Goal: Transaction & Acquisition: Purchase product/service

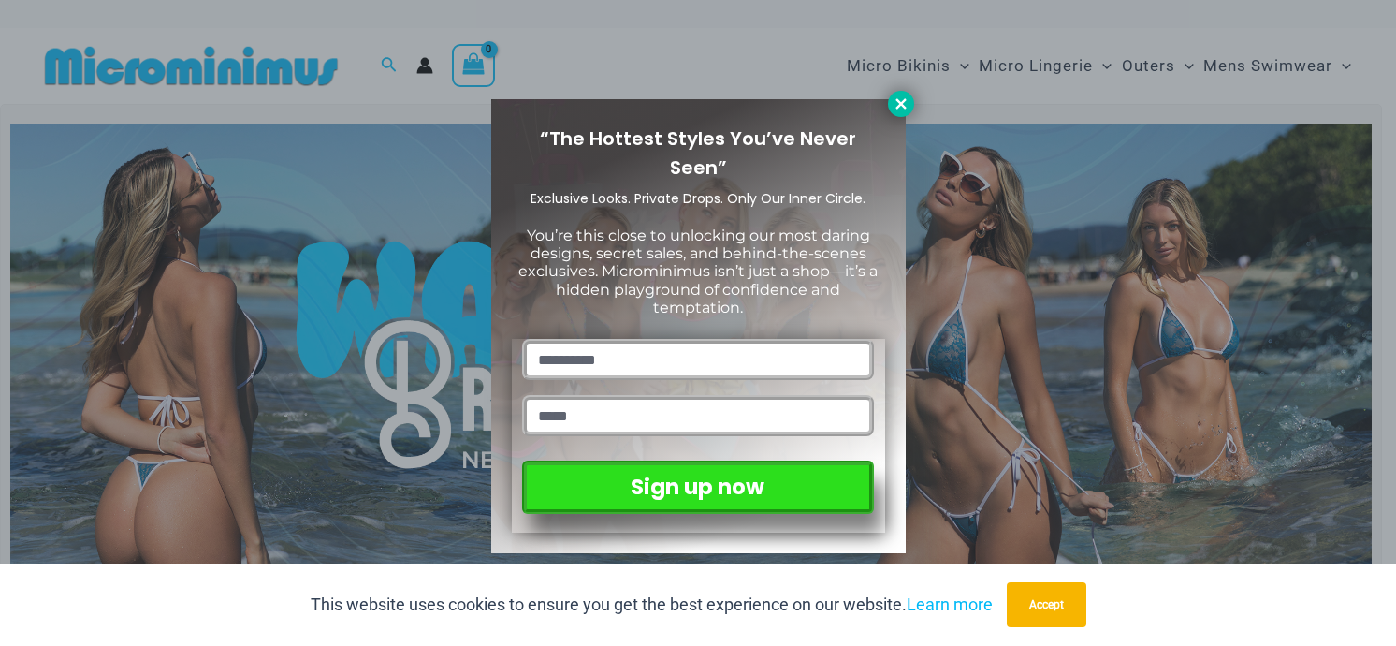
click at [909, 108] on button at bounding box center [901, 104] width 26 height 26
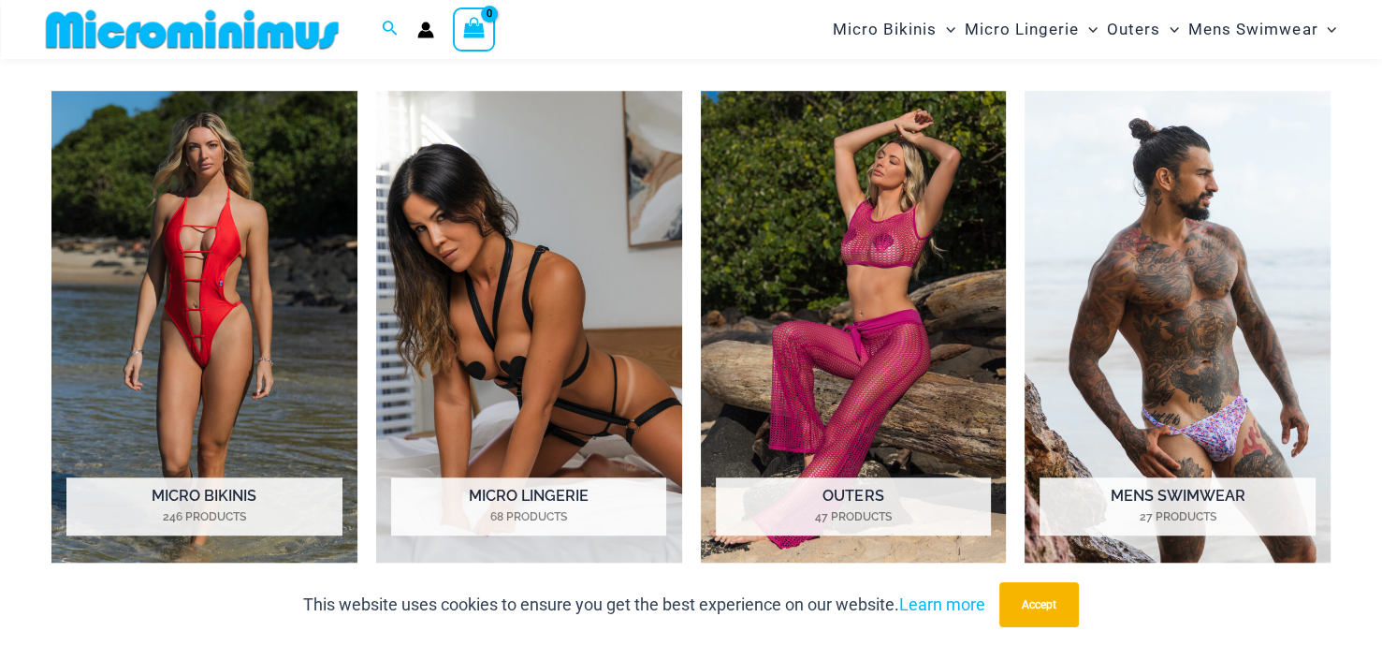
scroll to position [1386, 0]
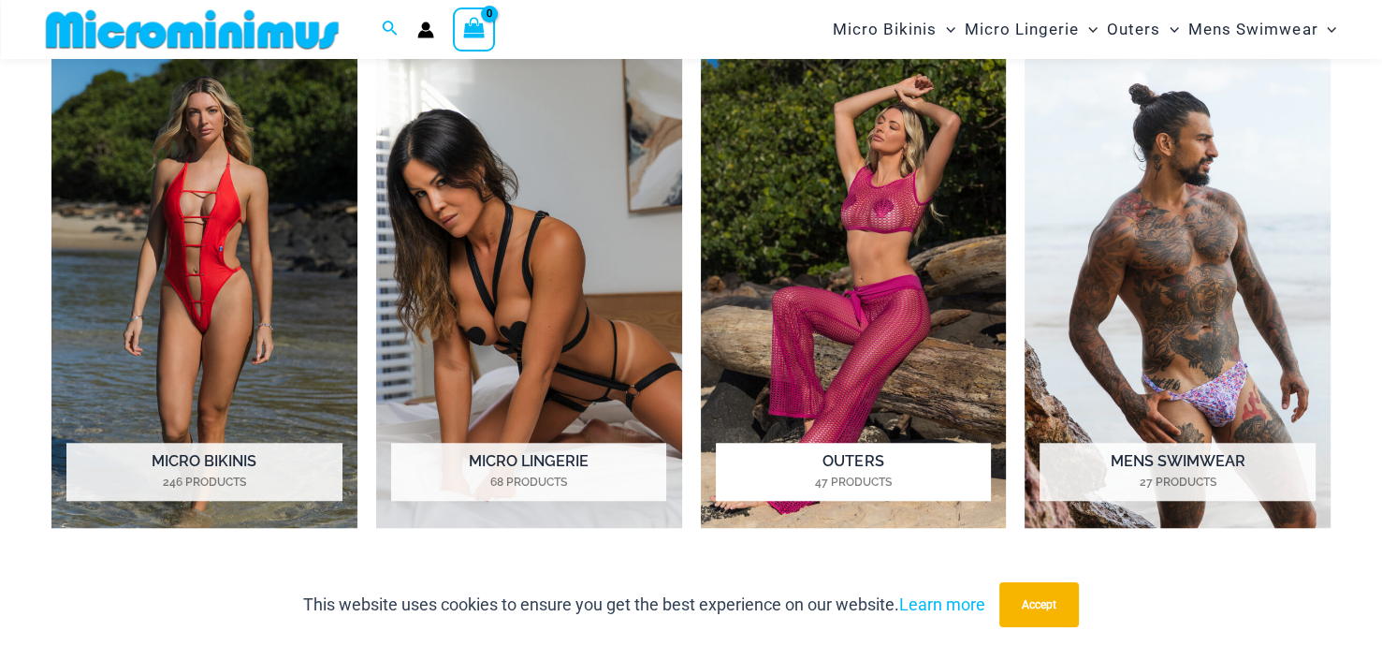
click at [872, 210] on img "Visit product category Outers" at bounding box center [854, 292] width 306 height 472
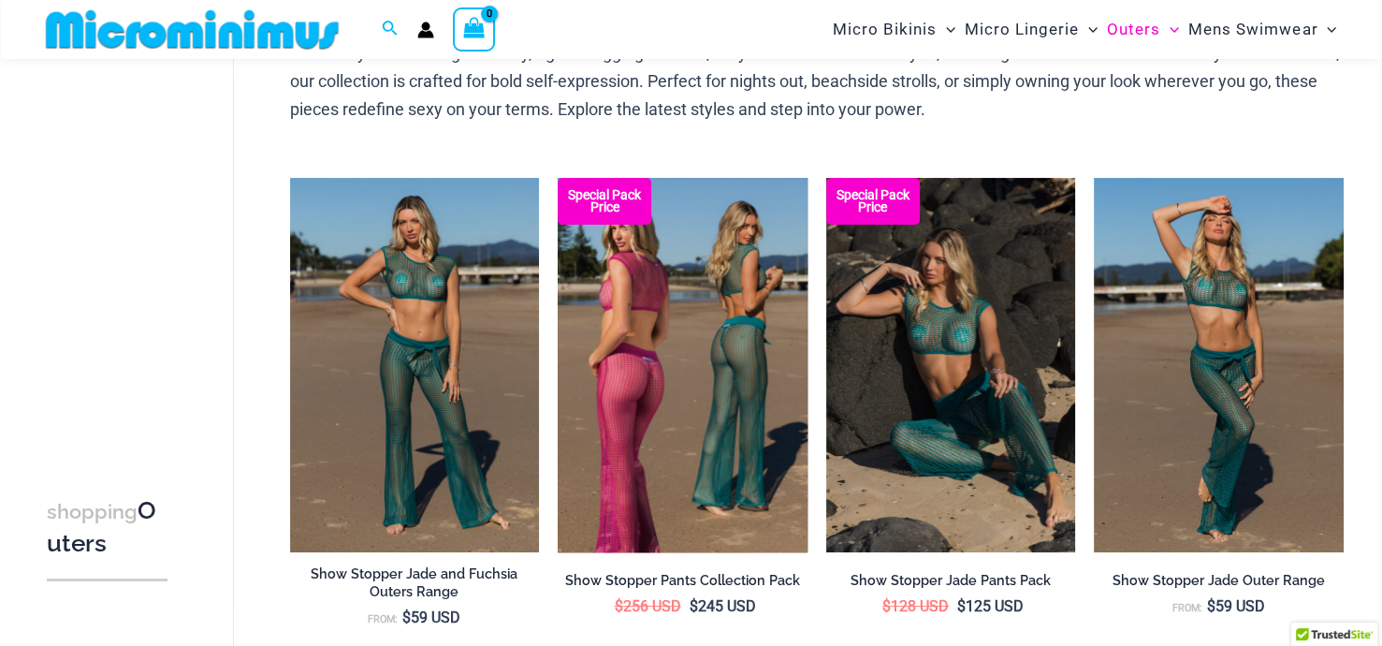
scroll to position [170, 0]
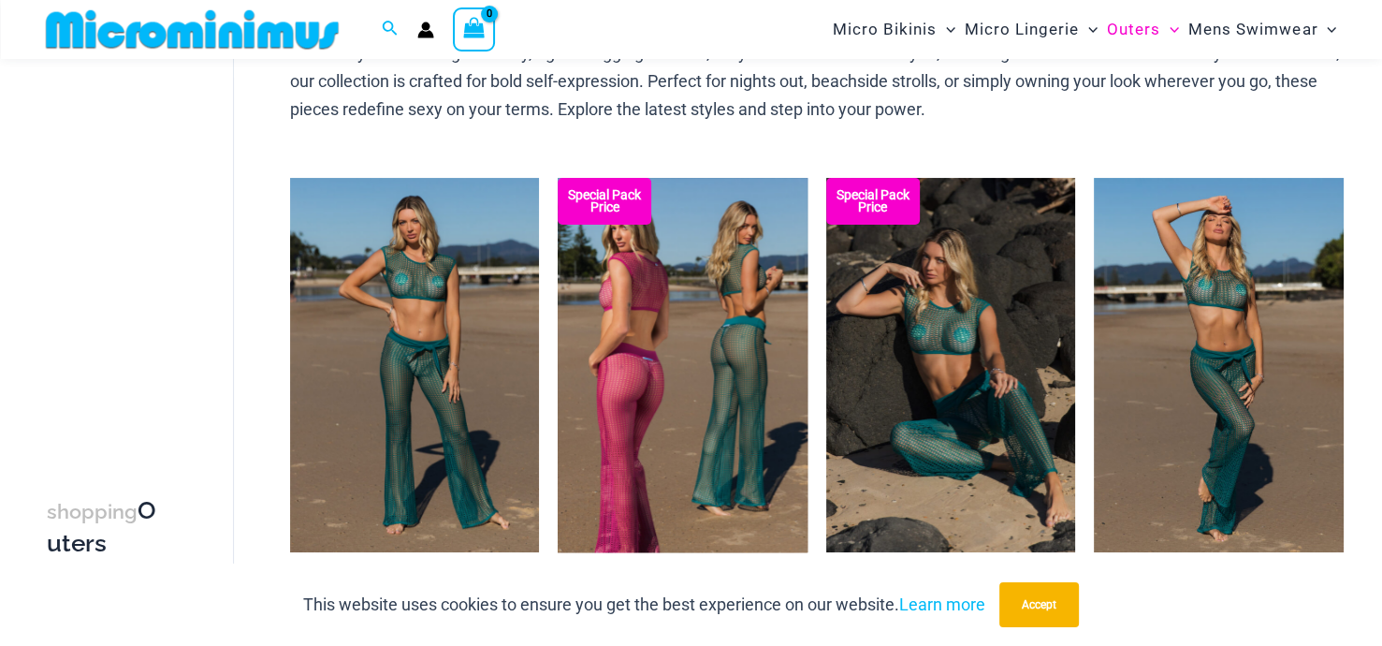
click at [703, 302] on img at bounding box center [683, 365] width 250 height 374
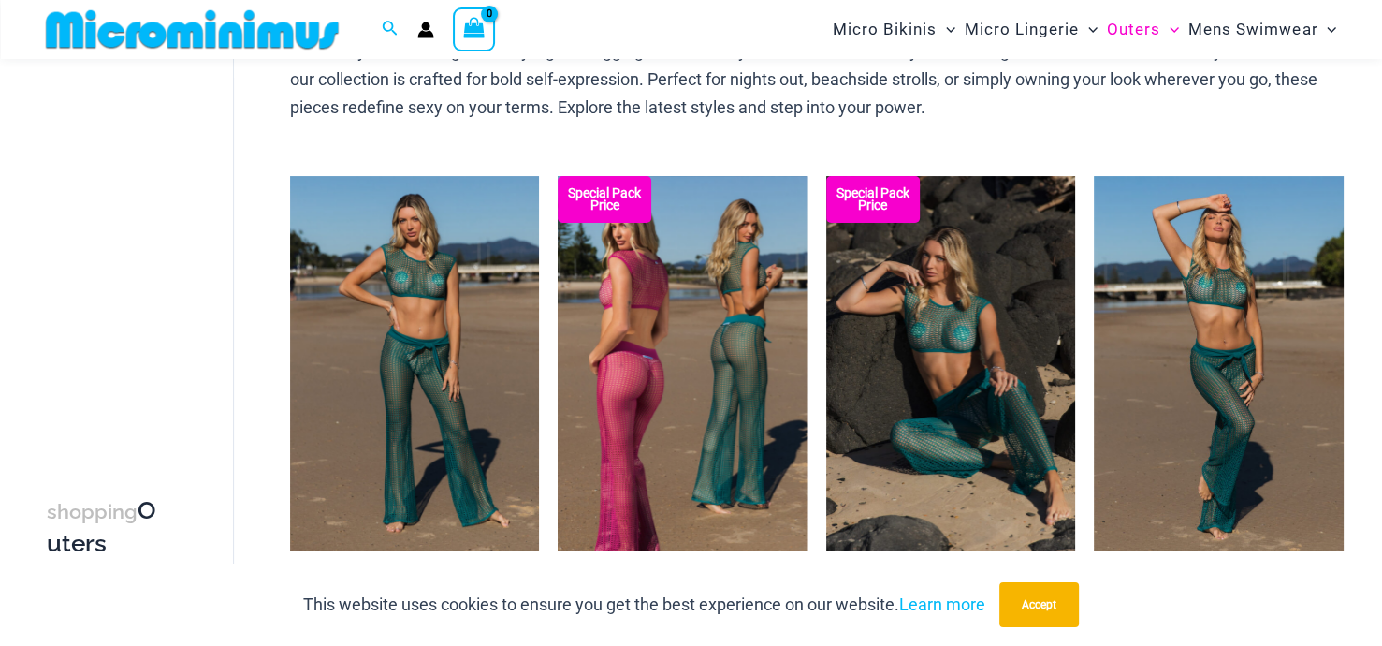
scroll to position [171, 0]
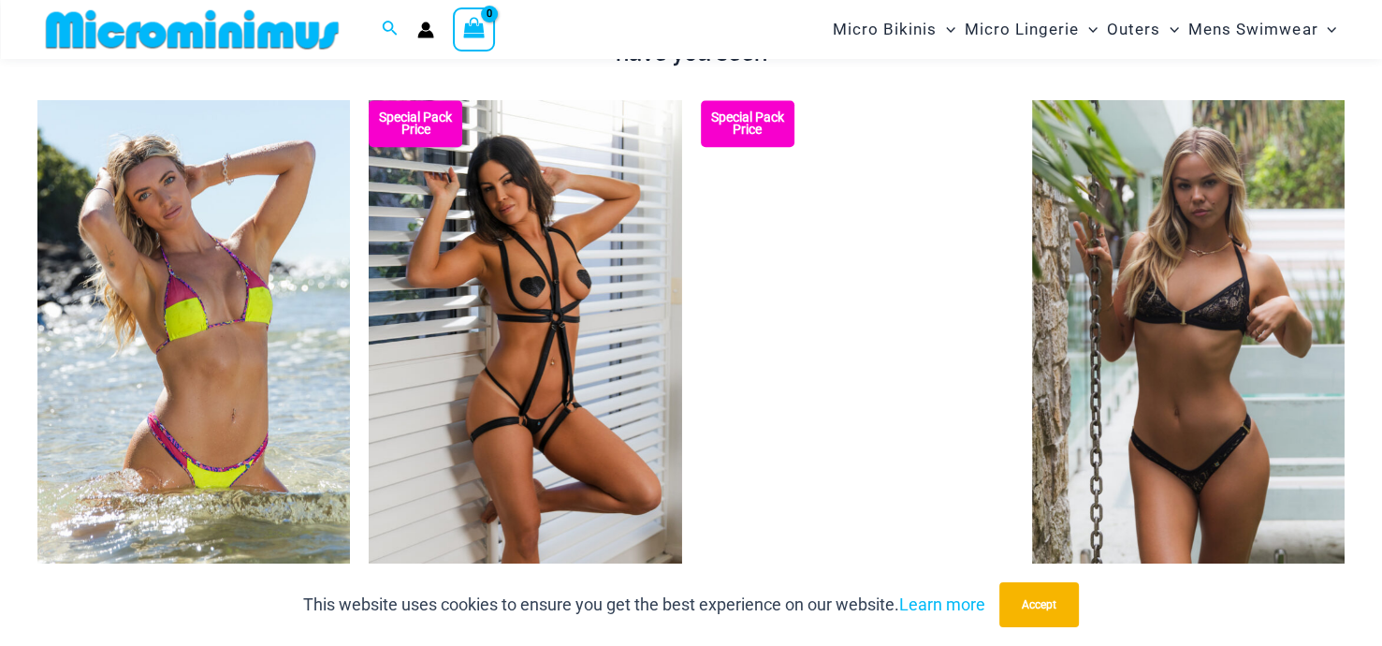
scroll to position [2116, 0]
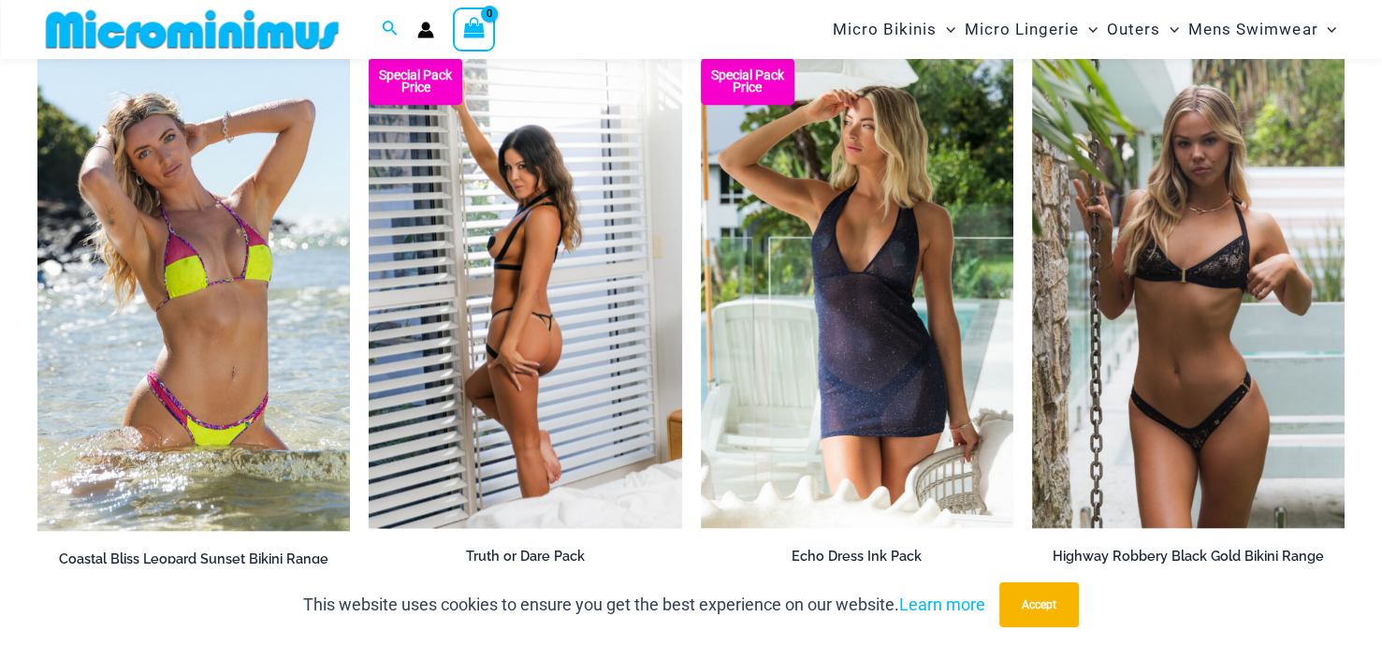
click at [517, 276] on img at bounding box center [525, 292] width 312 height 469
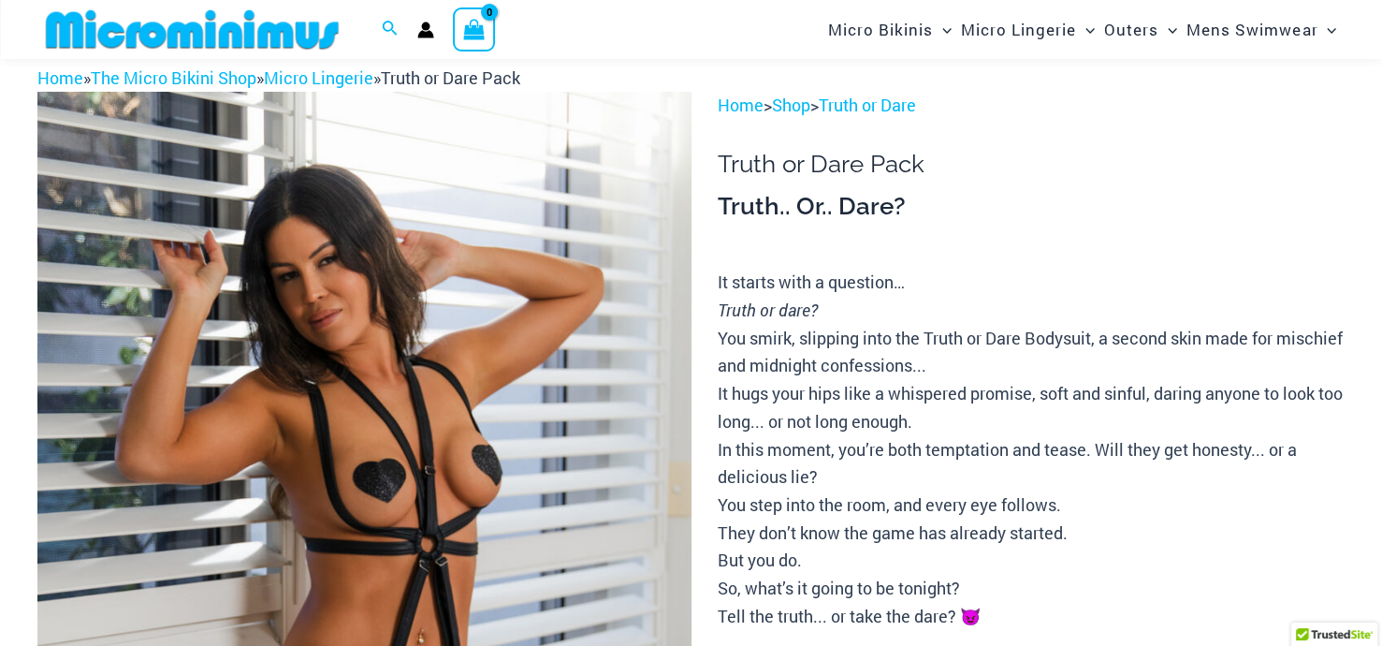
scroll to position [79, 0]
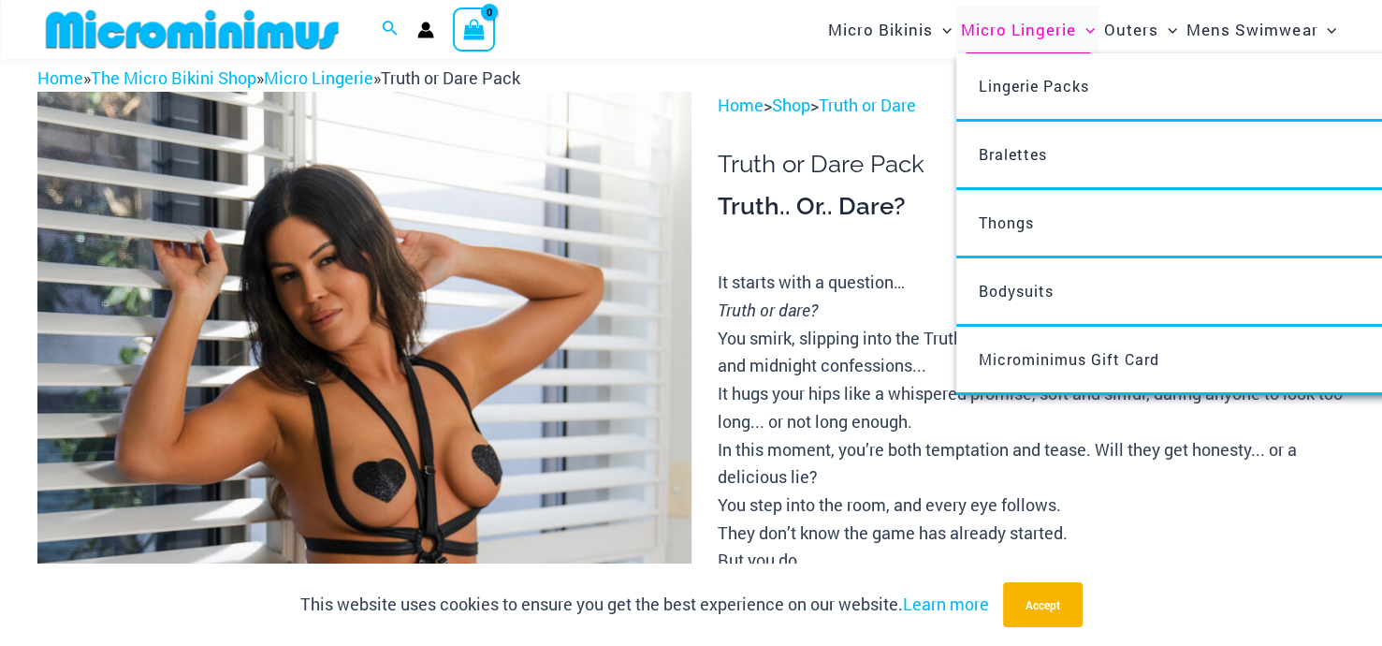
click at [1016, 33] on span "Micro Lingerie" at bounding box center [1018, 30] width 115 height 48
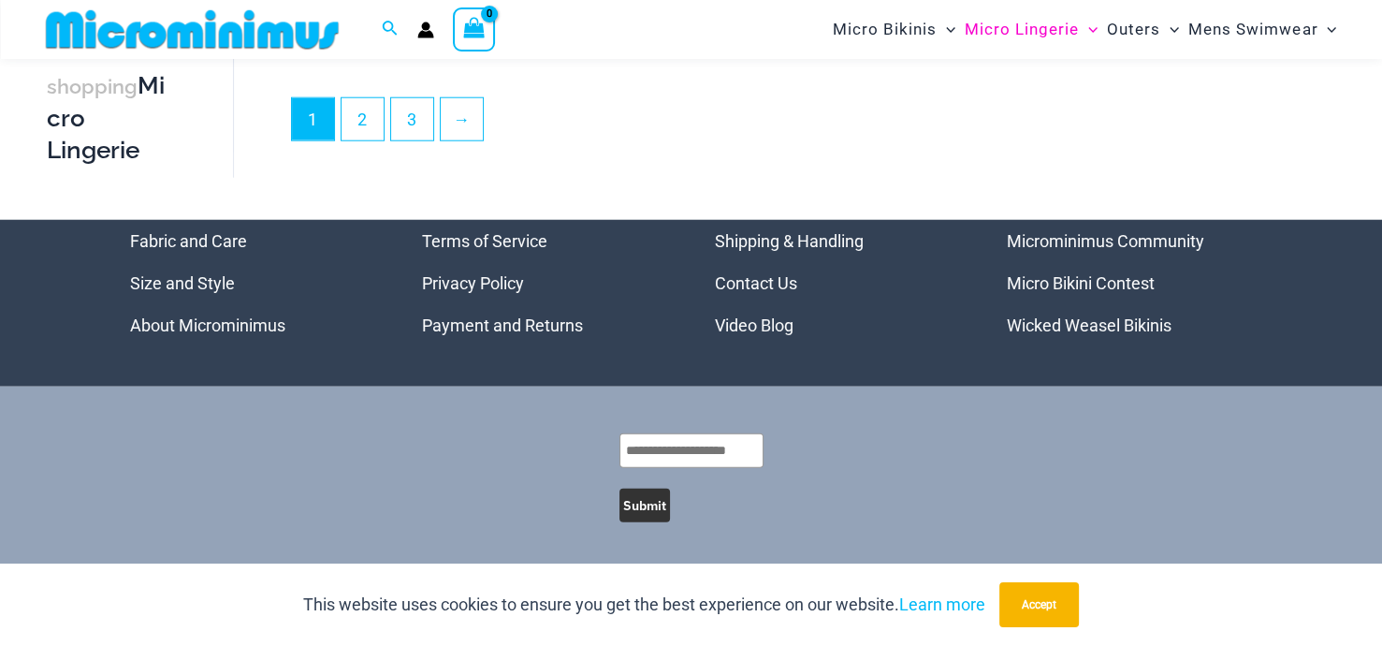
scroll to position [4697, 0]
